Goal: Check status: Check status

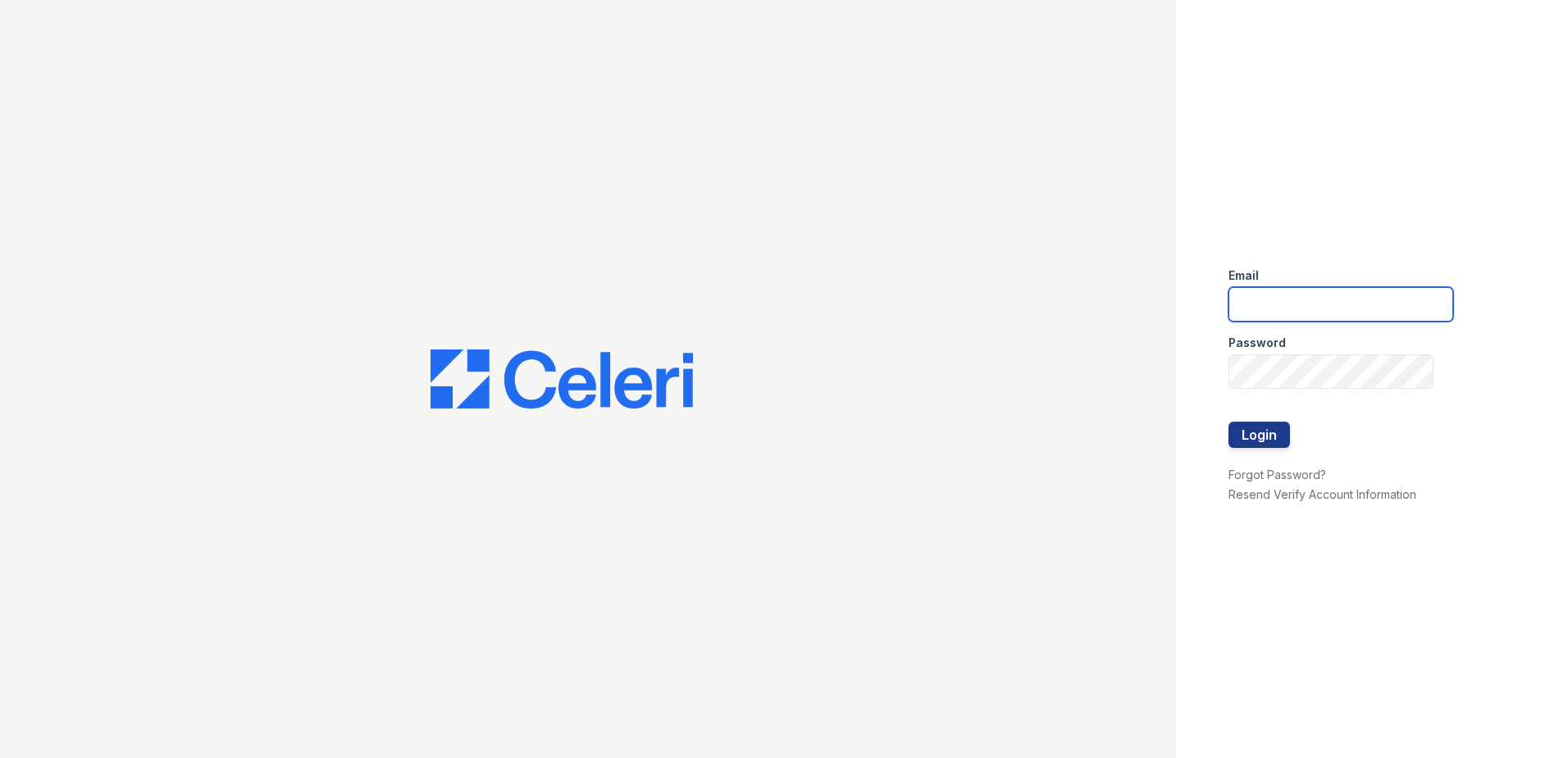
type input "renewparkone@trinity-pm.com"
click at [1264, 421] on div at bounding box center [1341, 405] width 225 height 33
click at [1254, 437] on button "Login" at bounding box center [1259, 434] width 62 height 26
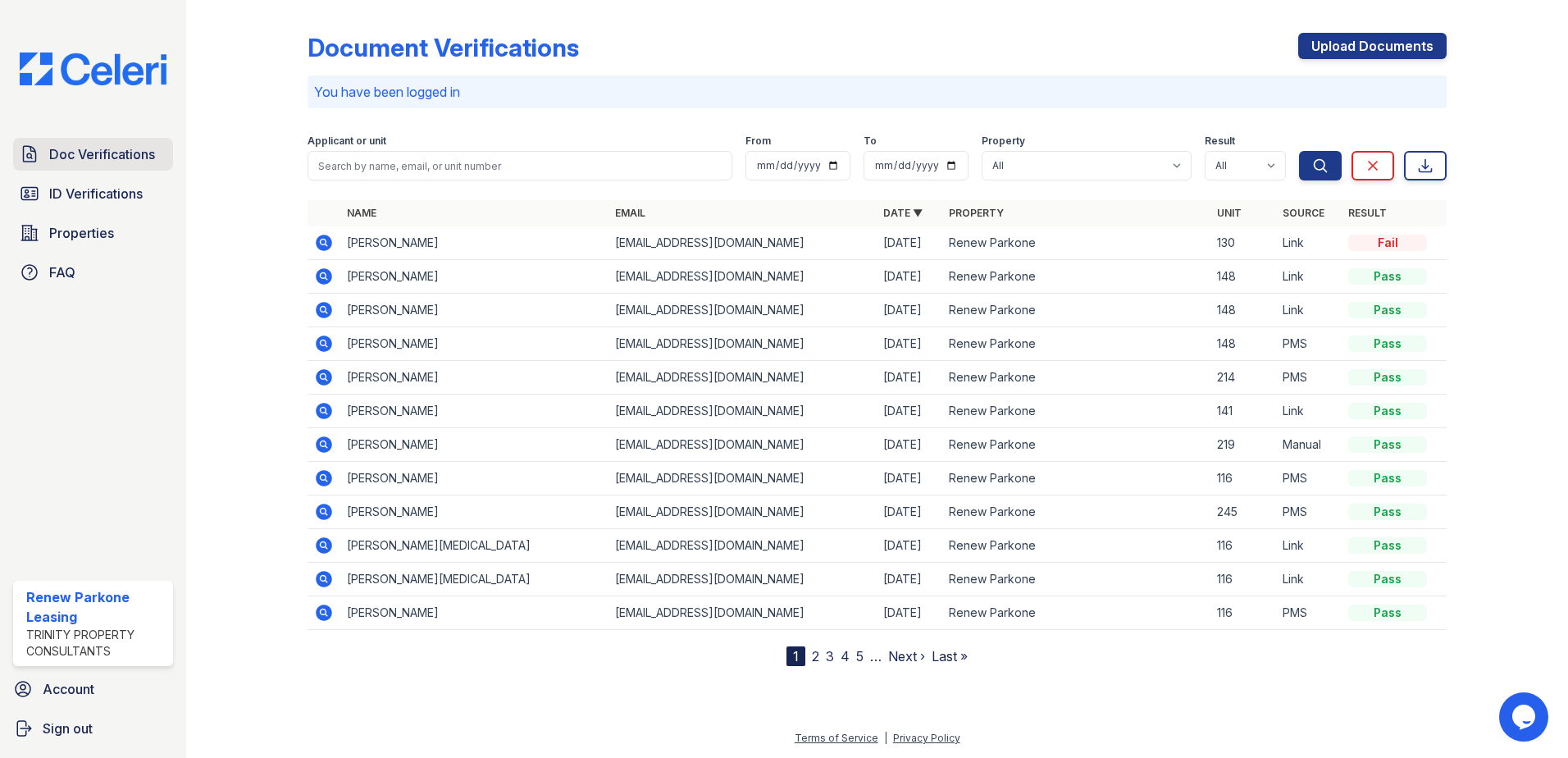
click at [104, 158] on span "Doc Verifications" at bounding box center [102, 153] width 106 height 19
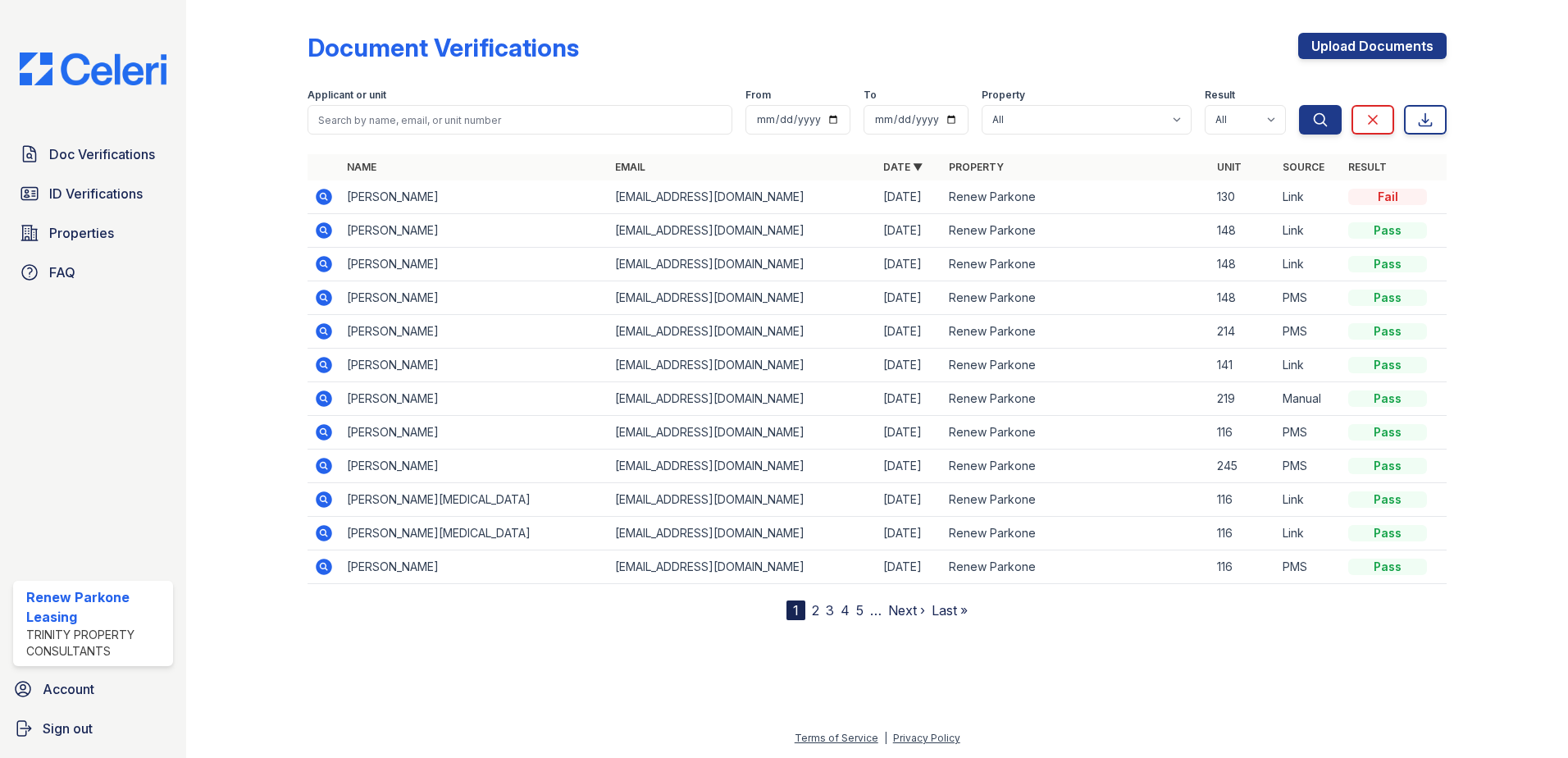
click at [102, 197] on span "ID Verifications" at bounding box center [95, 193] width 94 height 19
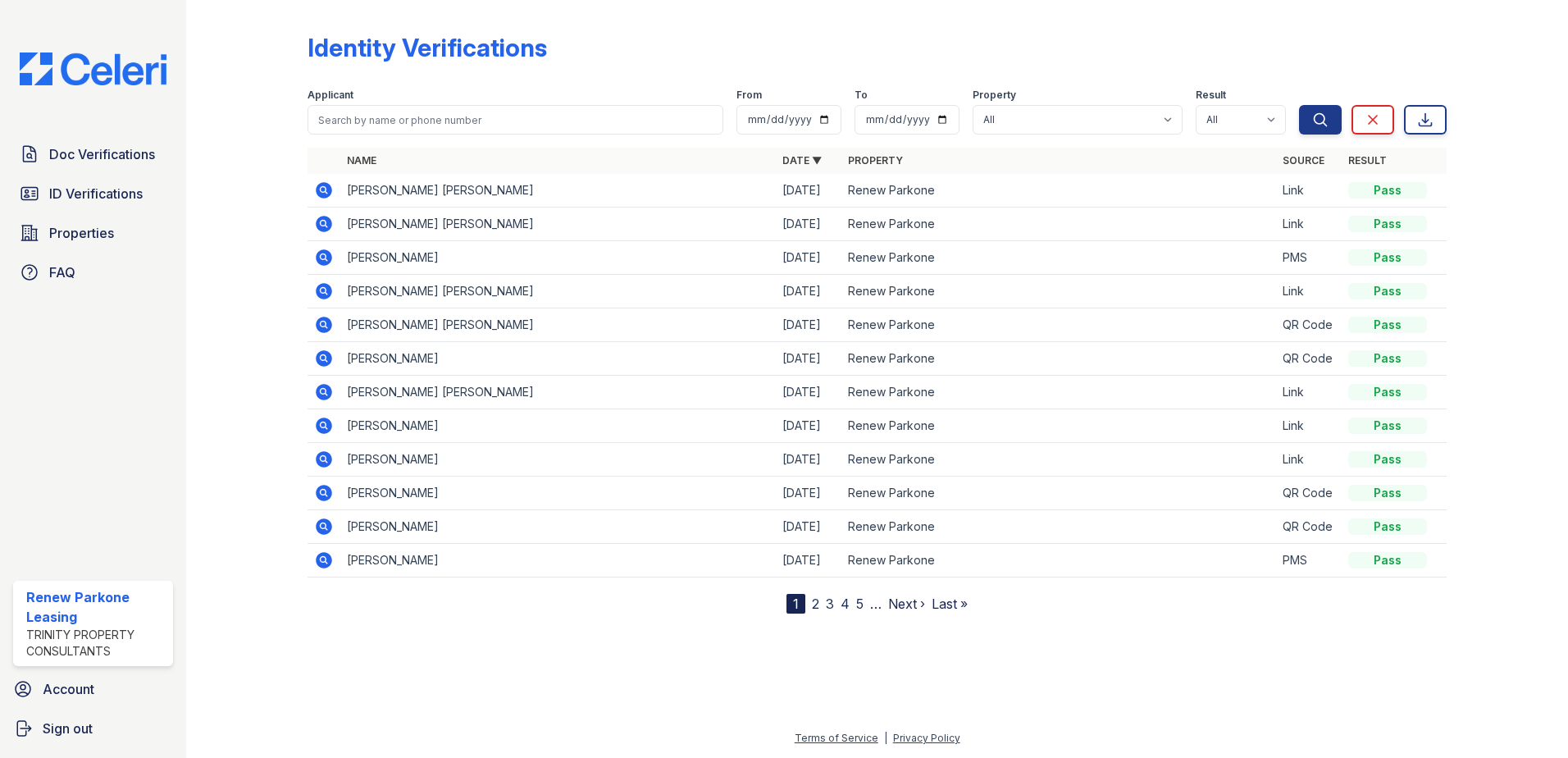
click at [323, 193] on icon at bounding box center [324, 190] width 16 height 16
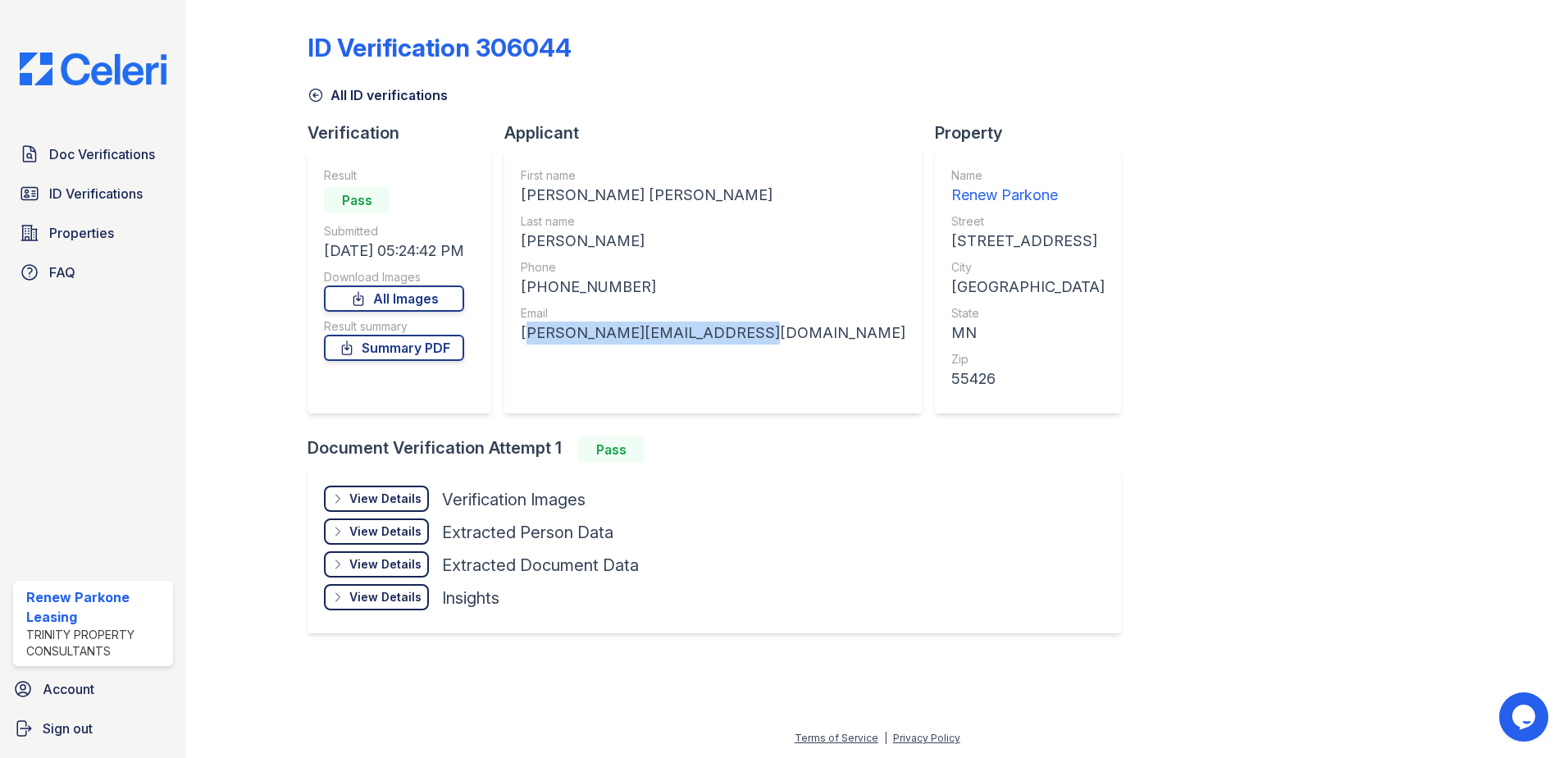
drag, startPoint x: 526, startPoint y: 335, endPoint x: 733, endPoint y: 332, distance: 207.0
click at [733, 332] on div "First name EMILIO EDUARDO Last name CERDA OVALLE Phone +16124343369 Email emili…" at bounding box center [712, 282] width 417 height 262
copy div "emilio.ovalle1984@gmail.com"
